Goal: Communication & Community: Answer question/provide support

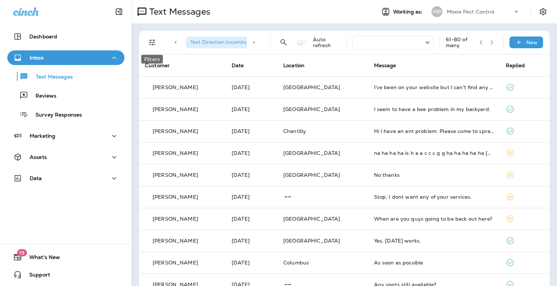
click at [150, 45] on icon "Filters" at bounding box center [152, 42] width 9 height 9
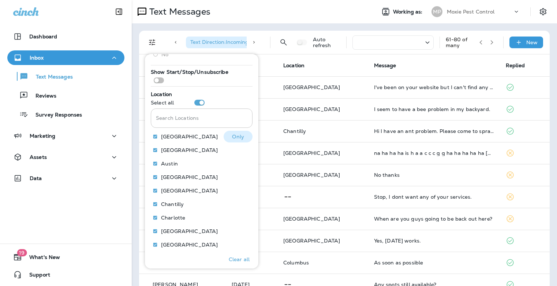
scroll to position [111, 0]
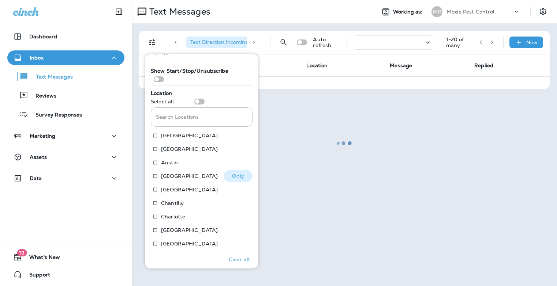
scroll to position [113, 0]
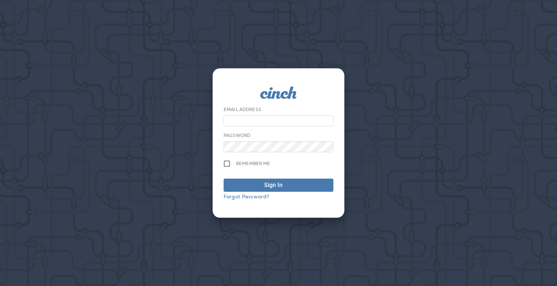
type input "**********"
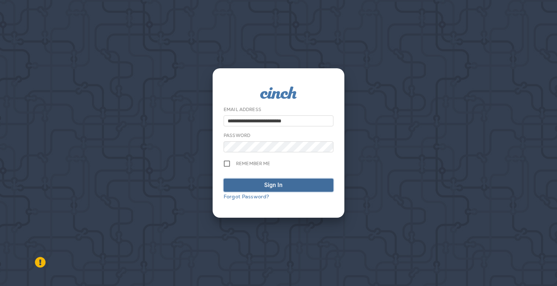
click at [278, 186] on div "Sign In" at bounding box center [273, 185] width 18 height 9
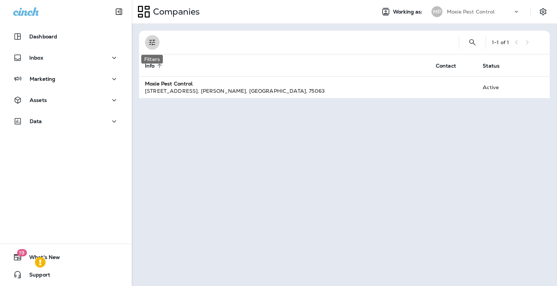
click at [151, 44] on icon "Filters" at bounding box center [152, 42] width 9 height 9
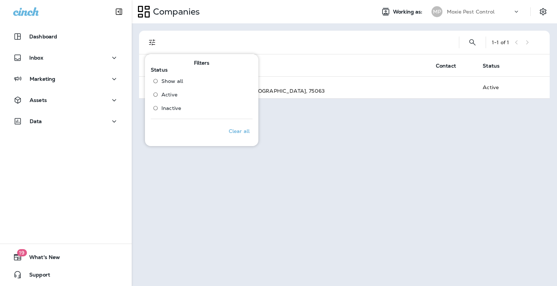
click at [285, 139] on div "1 - 1 of 1 Info sorted ascending Contact Status Moxie Pest Control [STREET_ADDR…" at bounding box center [344, 154] width 425 height 263
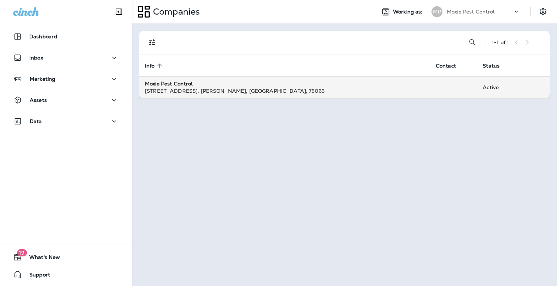
click at [193, 91] on div "[STREET_ADDRESS]" at bounding box center [284, 90] width 279 height 7
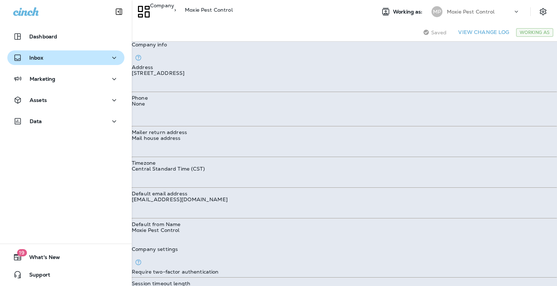
click at [39, 56] on p "Inbox" at bounding box center [36, 58] width 14 height 6
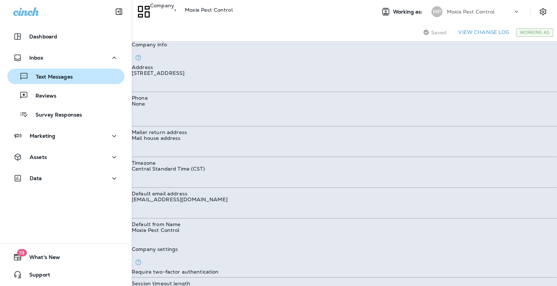
click at [72, 78] on div "Text Messages" at bounding box center [65, 76] width 111 height 11
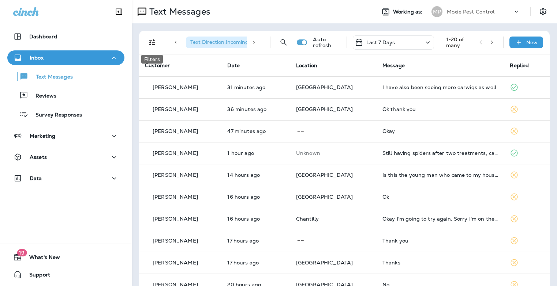
click at [149, 45] on icon "Filters" at bounding box center [152, 42] width 9 height 9
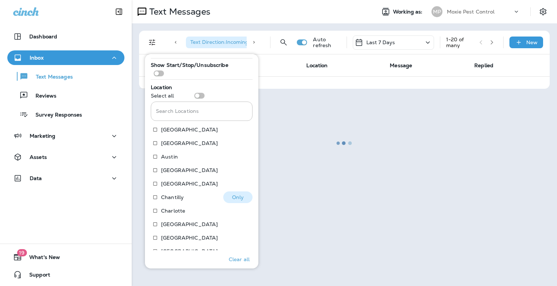
scroll to position [148, 0]
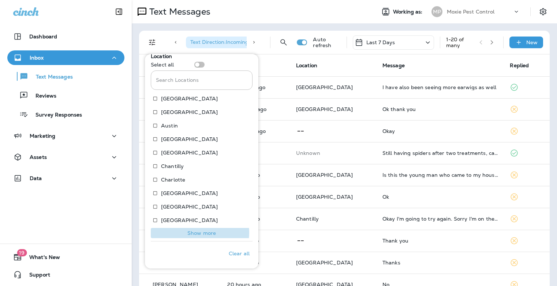
click at [198, 233] on p "Show more" at bounding box center [201, 233] width 29 height 6
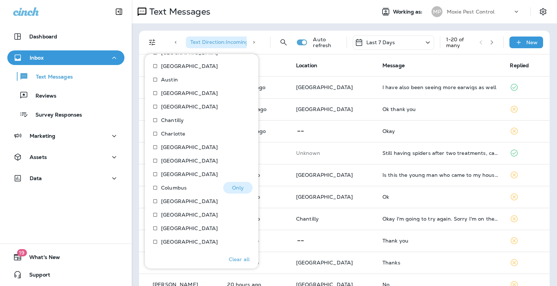
scroll to position [203, 0]
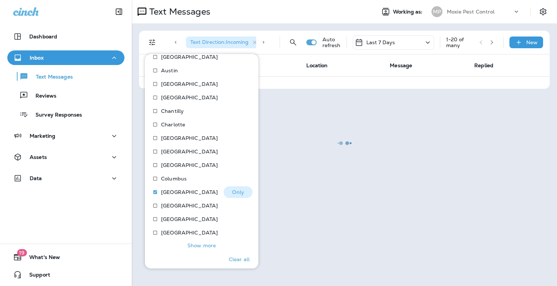
scroll to position [215, 0]
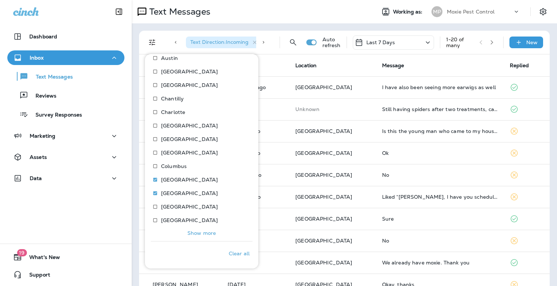
click at [204, 235] on p "Show more" at bounding box center [201, 233] width 29 height 6
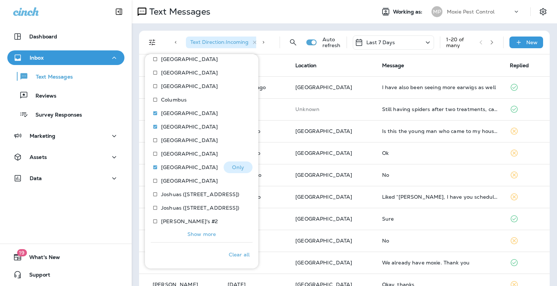
scroll to position [283, 0]
click at [204, 233] on p "Show more" at bounding box center [201, 233] width 29 height 6
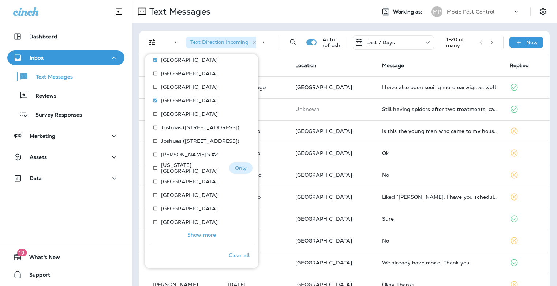
scroll to position [351, 0]
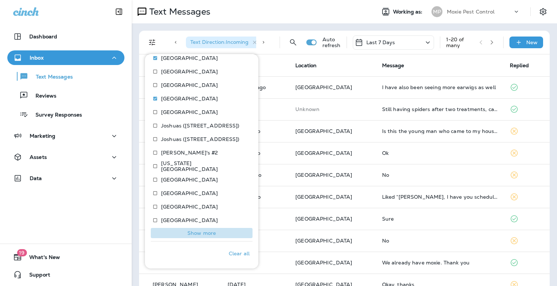
click at [204, 234] on p "Show more" at bounding box center [201, 233] width 29 height 6
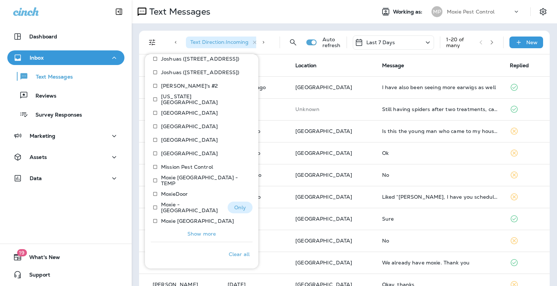
scroll to position [418, 0]
click at [196, 235] on p "Show more" at bounding box center [201, 233] width 29 height 6
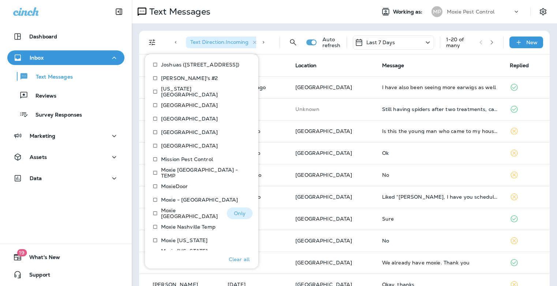
scroll to position [486, 0]
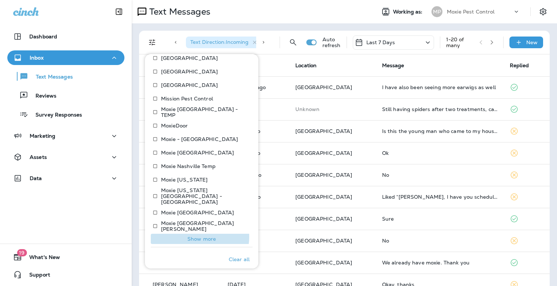
click at [199, 236] on p "Show more" at bounding box center [201, 239] width 29 height 6
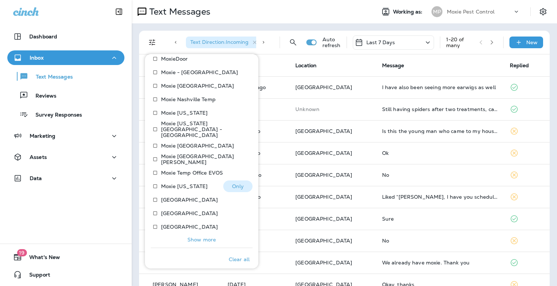
scroll to position [554, 0]
click at [197, 236] on p "Show more" at bounding box center [201, 239] width 29 height 6
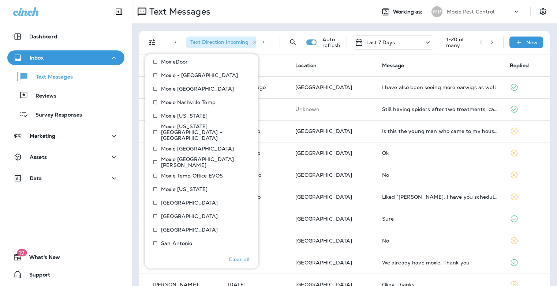
scroll to position [403, 0]
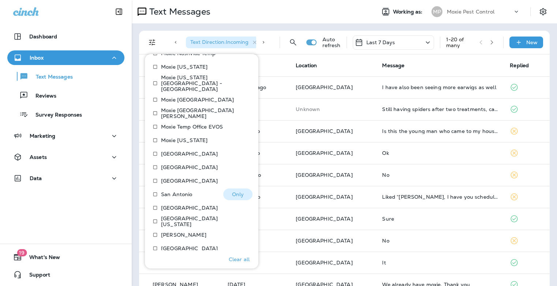
scroll to position [621, 0]
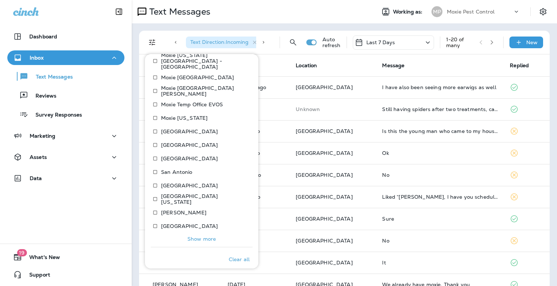
click at [195, 236] on p "Show more" at bounding box center [201, 239] width 29 height 6
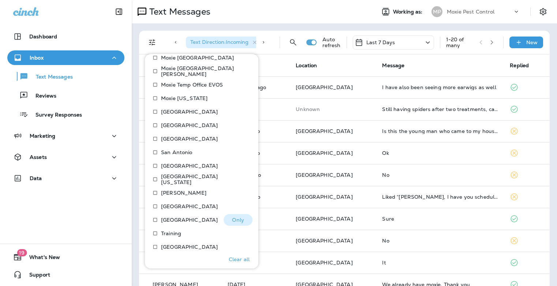
scroll to position [652, 0]
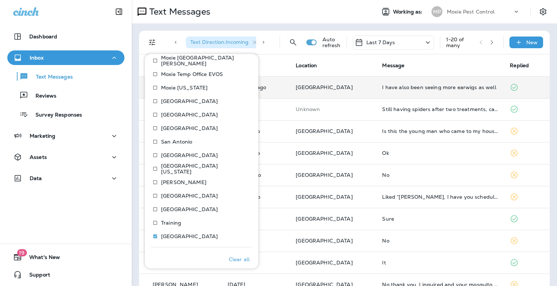
click at [352, 84] on p "[GEOGRAPHIC_DATA]" at bounding box center [332, 87] width 75 height 6
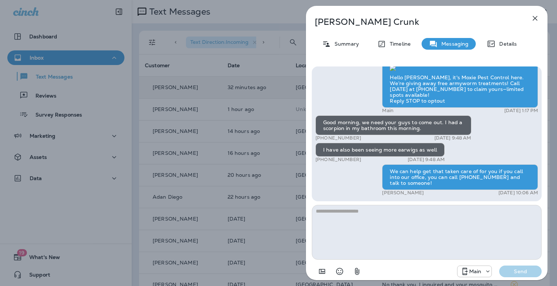
click at [533, 18] on icon "button" at bounding box center [534, 18] width 9 height 9
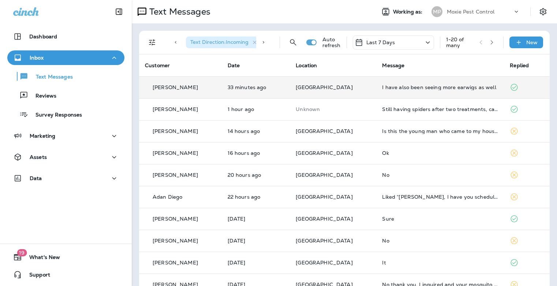
click at [387, 90] on td "I have also been seeing more earwigs as well" at bounding box center [440, 87] width 128 height 22
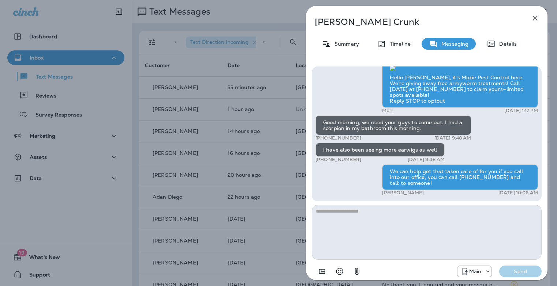
click at [532, 19] on icon "button" at bounding box center [534, 18] width 9 height 9
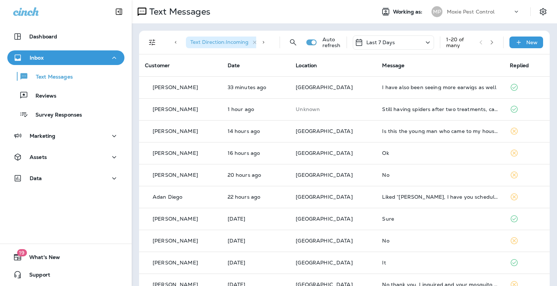
click at [152, 42] on icon "Filters" at bounding box center [152, 42] width 9 height 9
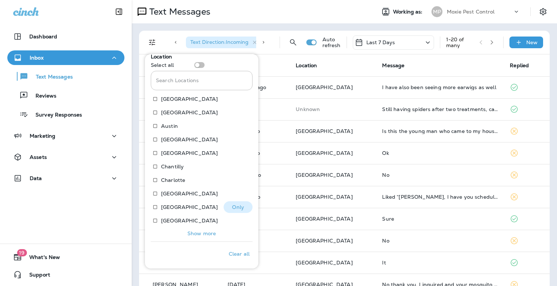
scroll to position [148, 0]
click at [199, 231] on p "Show more" at bounding box center [201, 233] width 29 height 6
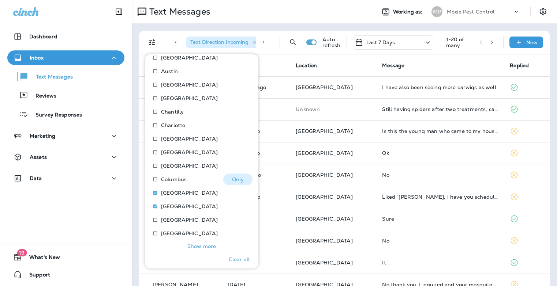
scroll to position [215, 0]
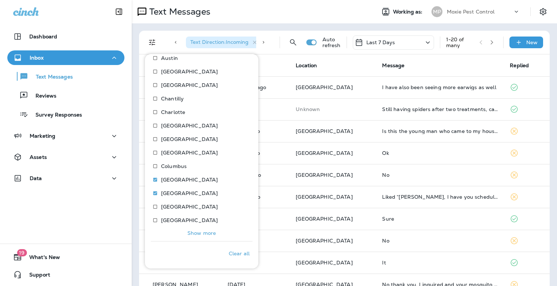
click at [209, 237] on button "Show more" at bounding box center [202, 233] width 102 height 10
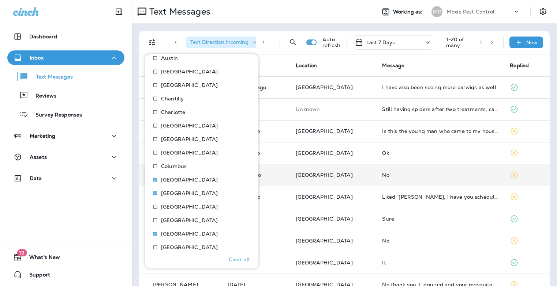
click at [397, 170] on td "No" at bounding box center [440, 175] width 128 height 22
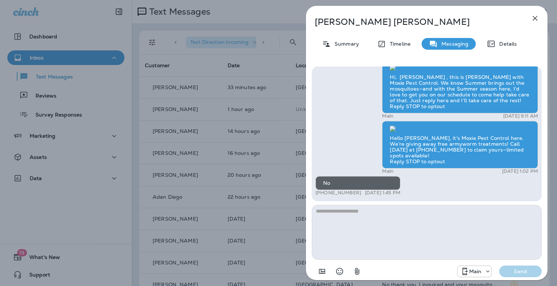
click at [532, 20] on icon "button" at bounding box center [534, 18] width 9 height 9
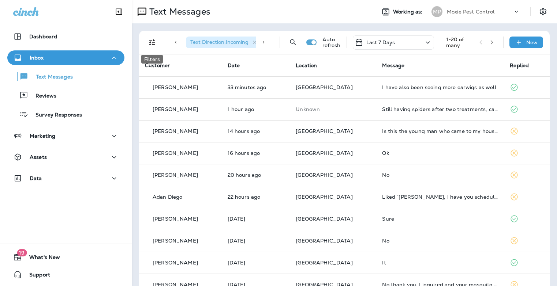
click at [153, 42] on icon "Filters" at bounding box center [152, 42] width 9 height 9
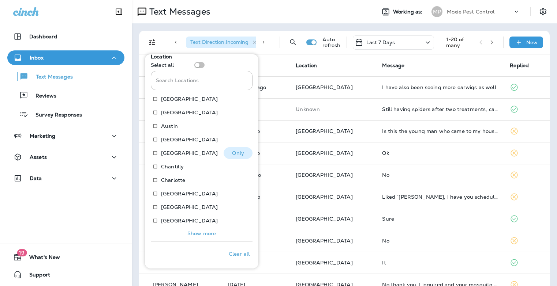
scroll to position [148, 0]
click at [205, 237] on button "Show more" at bounding box center [202, 233] width 102 height 10
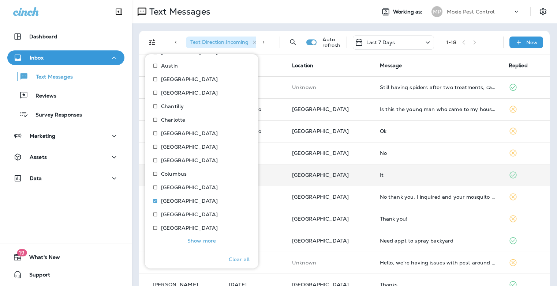
click at [296, 177] on td "[GEOGRAPHIC_DATA]" at bounding box center [330, 175] width 88 height 22
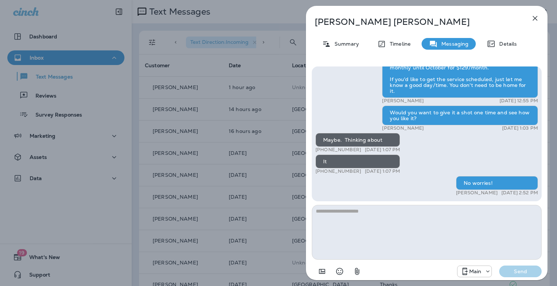
click at [532, 19] on icon "button" at bounding box center [534, 18] width 9 height 9
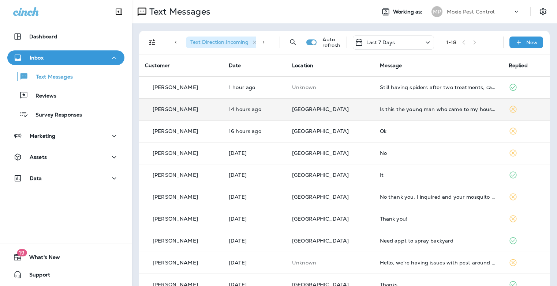
click at [418, 113] on td "Is this the young man who came to my house and talked me into your services" at bounding box center [438, 109] width 129 height 22
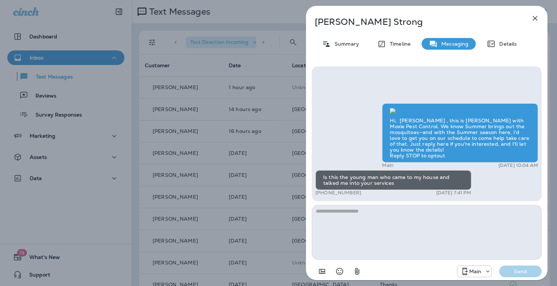
click at [383, 218] on textarea at bounding box center [427, 232] width 230 height 55
type textarea "**********"
click at [499, 266] on button "Send" at bounding box center [520, 272] width 42 height 12
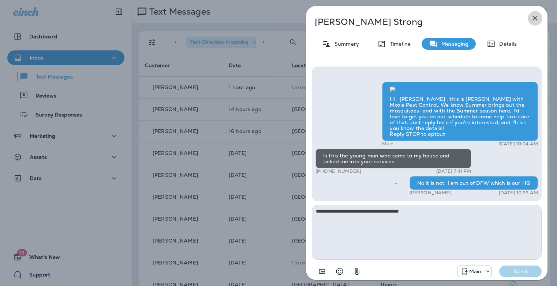
click at [534, 20] on icon "button" at bounding box center [534, 18] width 9 height 9
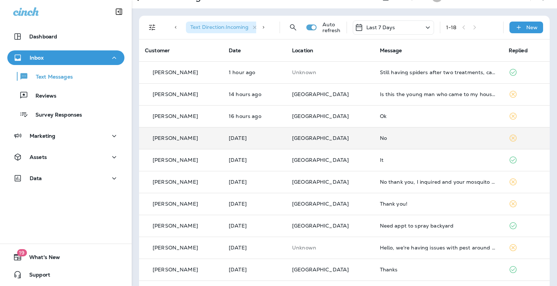
scroll to position [110, 0]
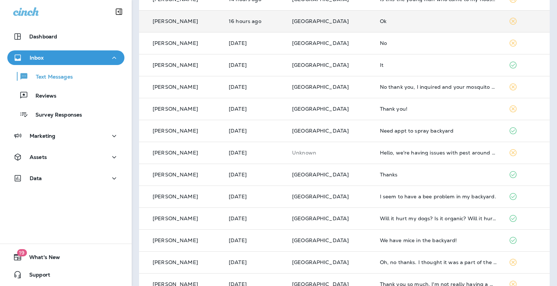
click at [405, 30] on td "Ok" at bounding box center [438, 21] width 129 height 22
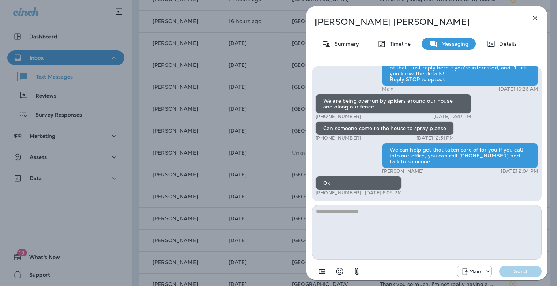
click at [531, 19] on icon "button" at bounding box center [534, 18] width 9 height 9
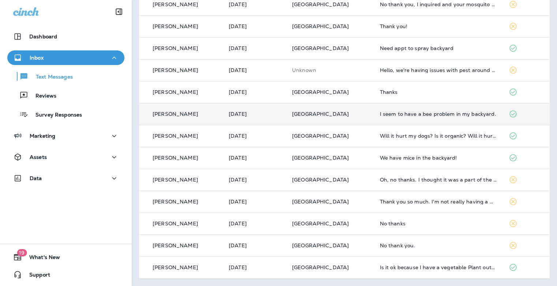
scroll to position [191, 0]
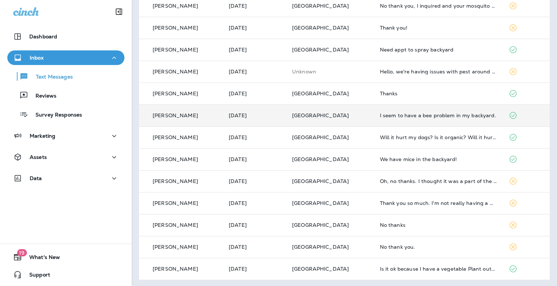
click at [410, 116] on div "I seem to have a bee problem in my backyard." at bounding box center [438, 116] width 117 height 6
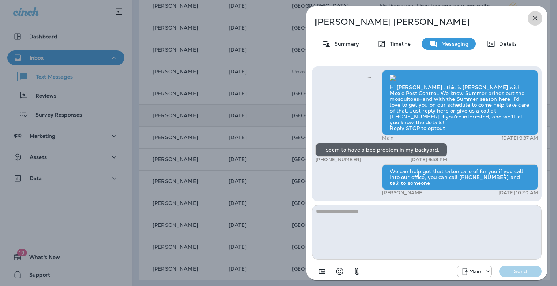
click at [532, 17] on icon "button" at bounding box center [534, 18] width 9 height 9
